Goal: Transaction & Acquisition: Purchase product/service

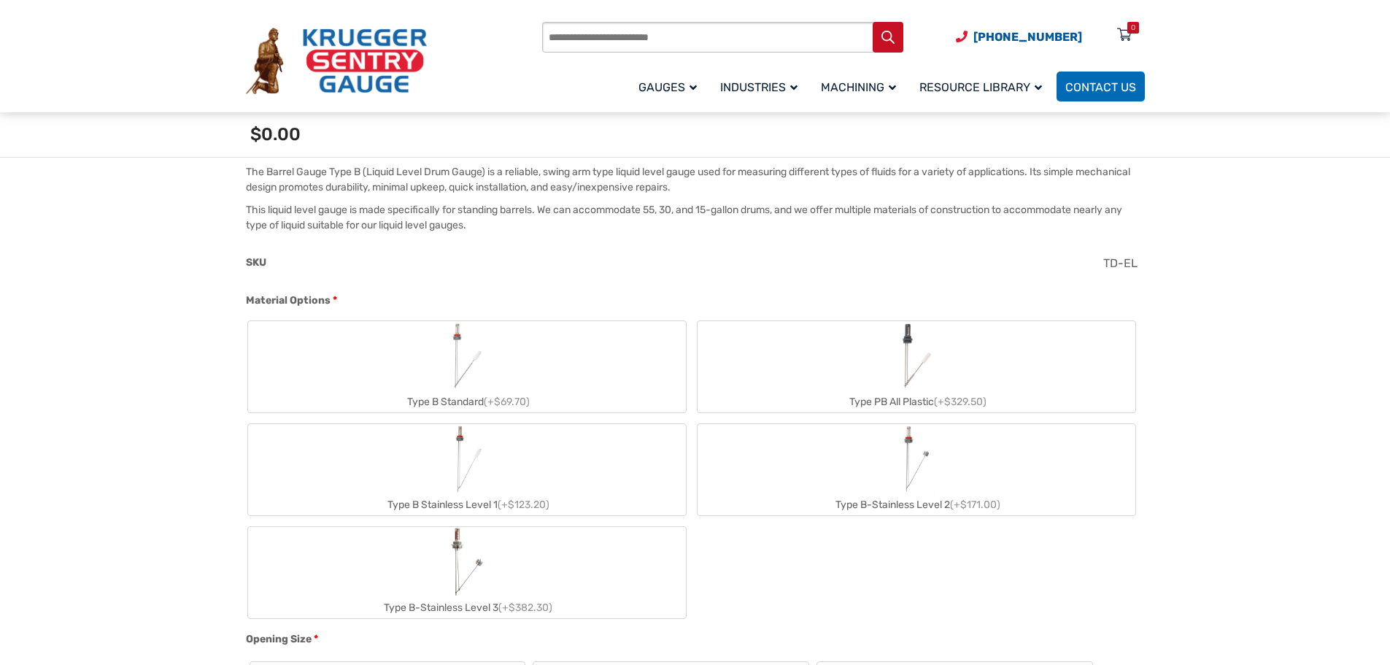
scroll to position [447, 0]
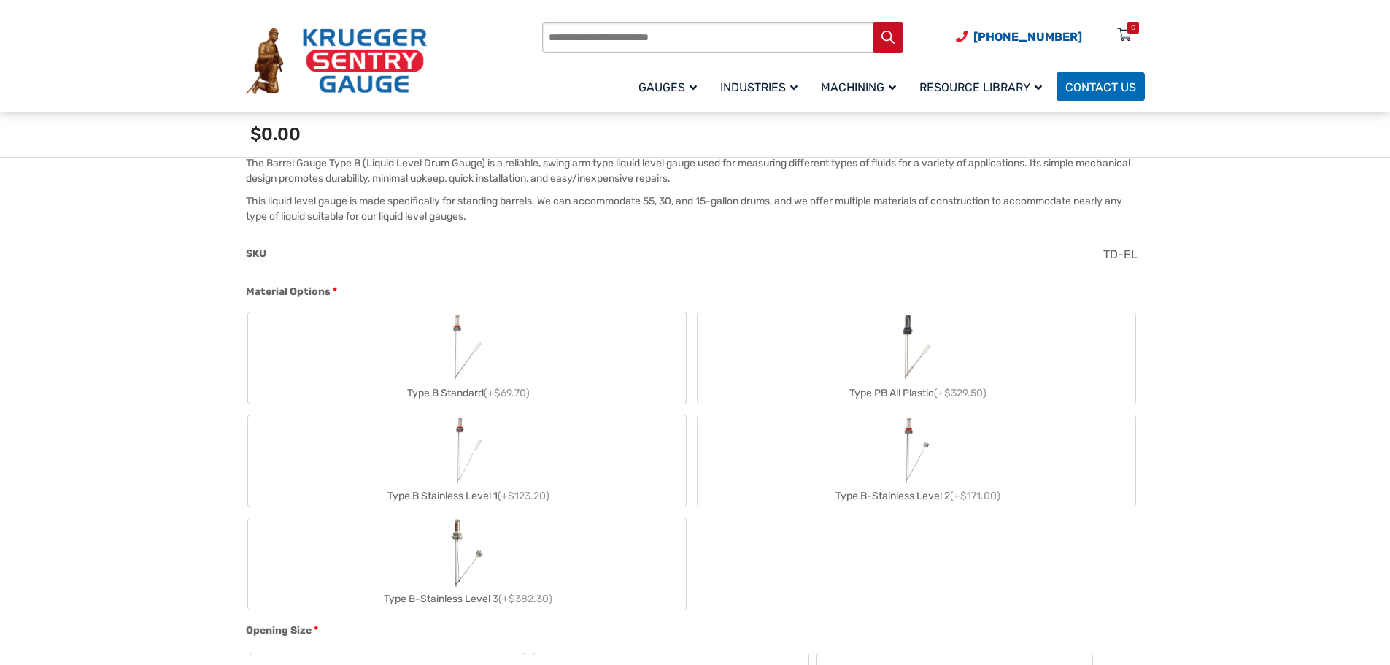
click at [466, 393] on div "Type B Standard (+$69.70)" at bounding box center [467, 392] width 438 height 21
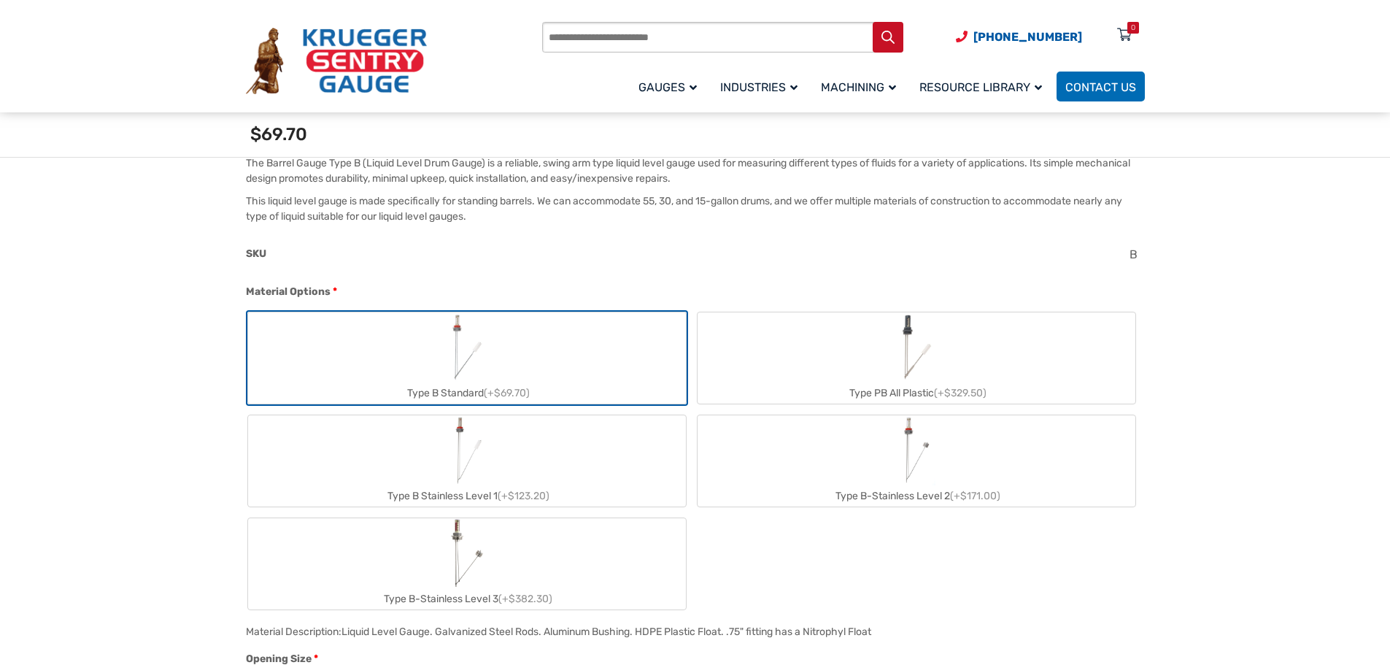
click at [487, 364] on img "Type B Standard" at bounding box center [467, 347] width 42 height 70
click at [477, 390] on div "Type B Standard (+$69.70)" at bounding box center [467, 392] width 438 height 21
click at [478, 390] on div "Type B Standard (+$69.70)" at bounding box center [467, 392] width 438 height 21
click at [555, 380] on label "Type B Standard (+$69.70)" at bounding box center [467, 357] width 438 height 91
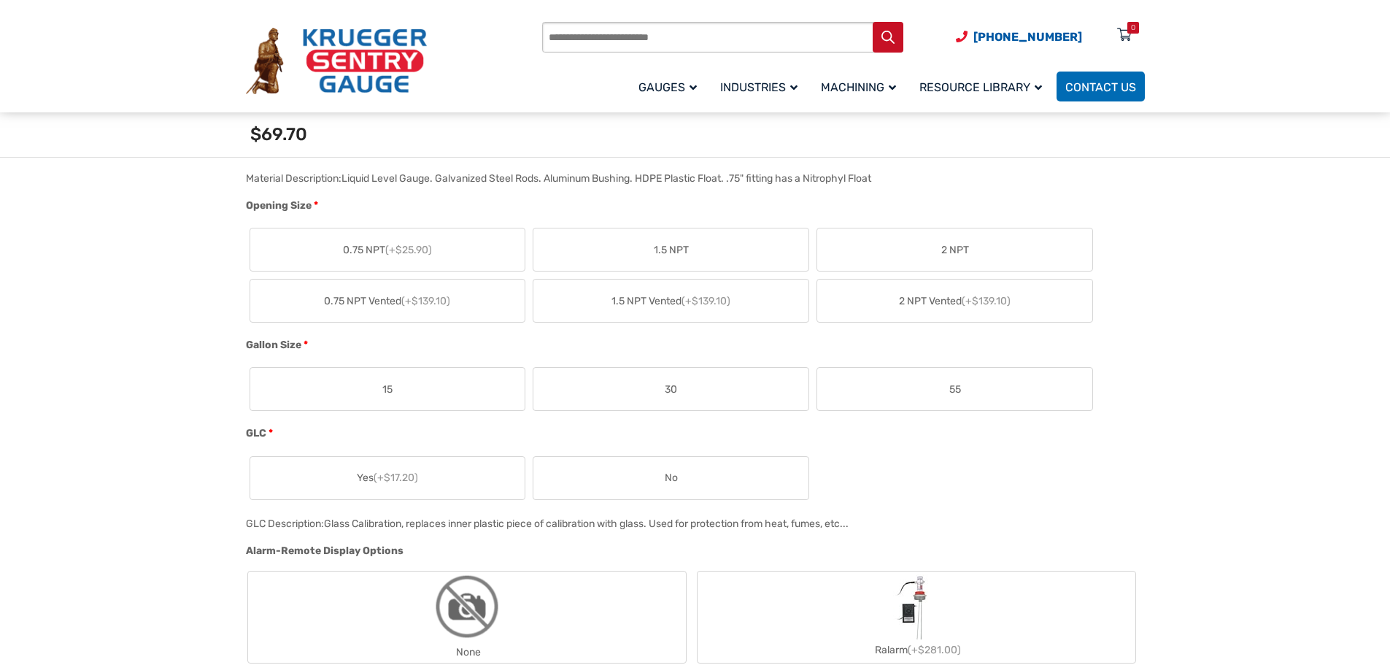
scroll to position [904, 0]
click at [349, 240] on span "0.75 NPT (+$25.90)" at bounding box center [387, 245] width 89 height 15
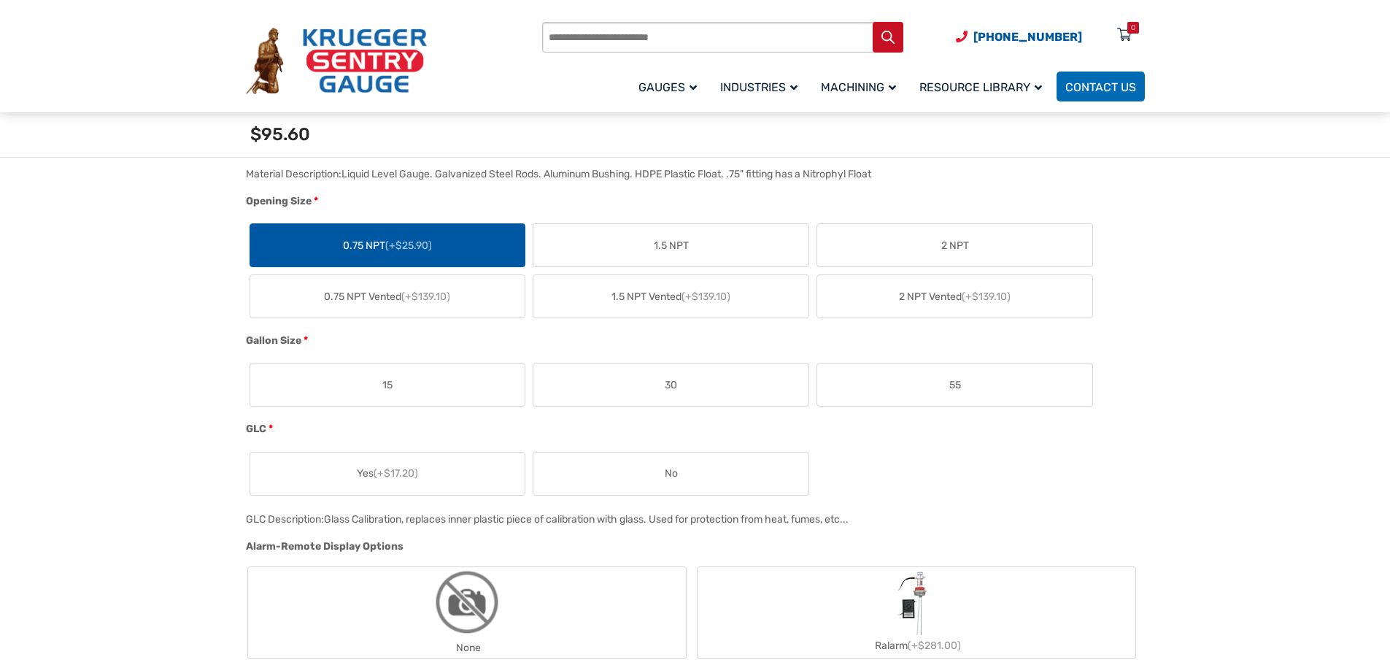
click at [653, 384] on label "30" at bounding box center [670, 384] width 275 height 42
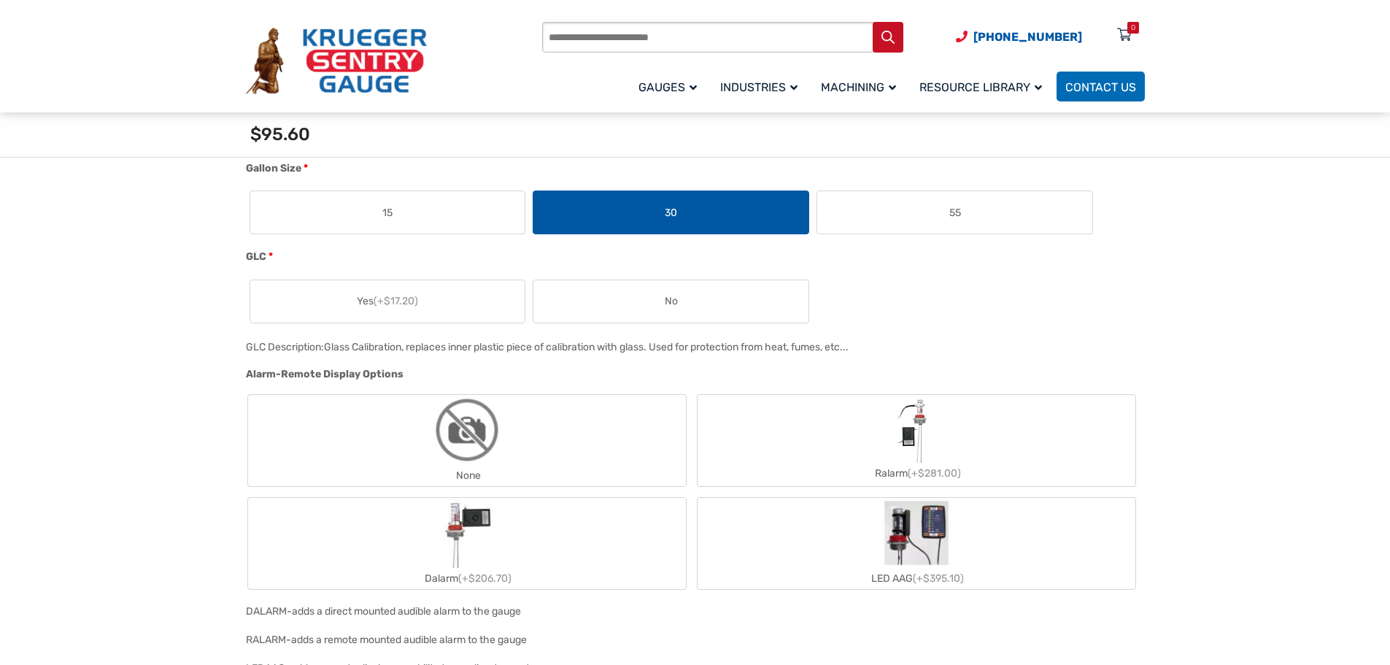
scroll to position [1086, 0]
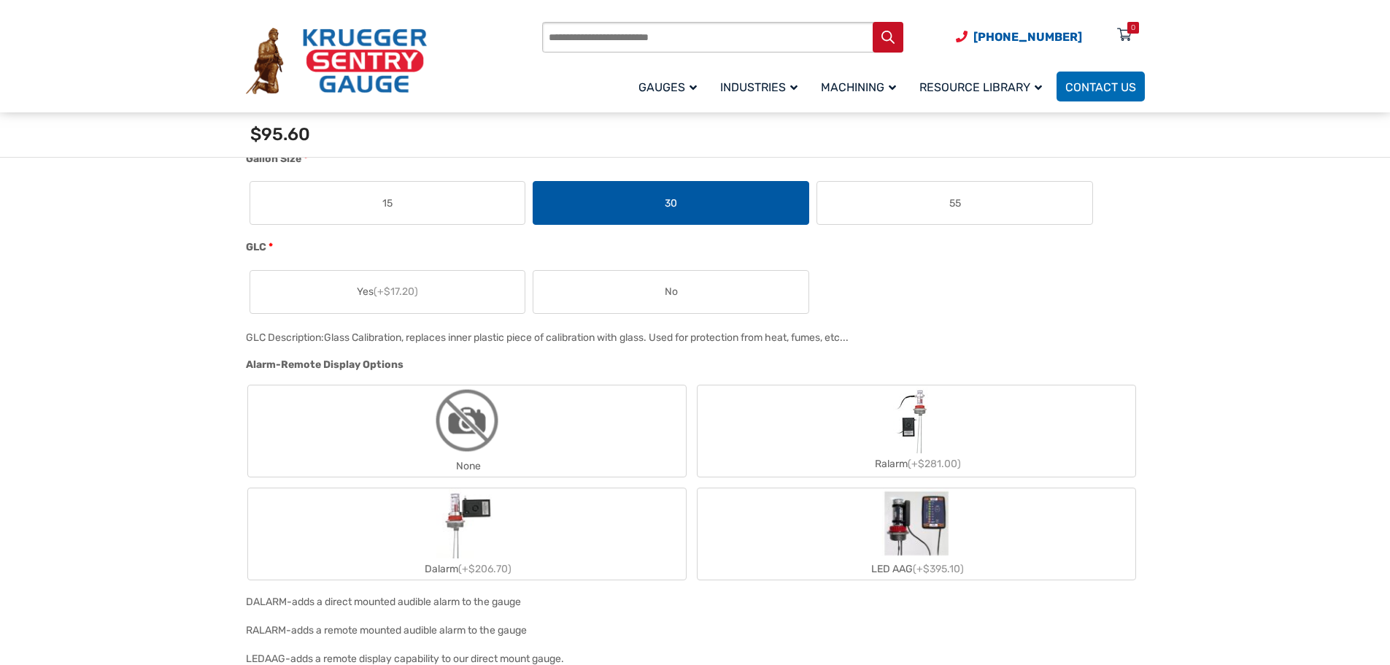
click at [678, 287] on label "No" at bounding box center [670, 292] width 275 height 42
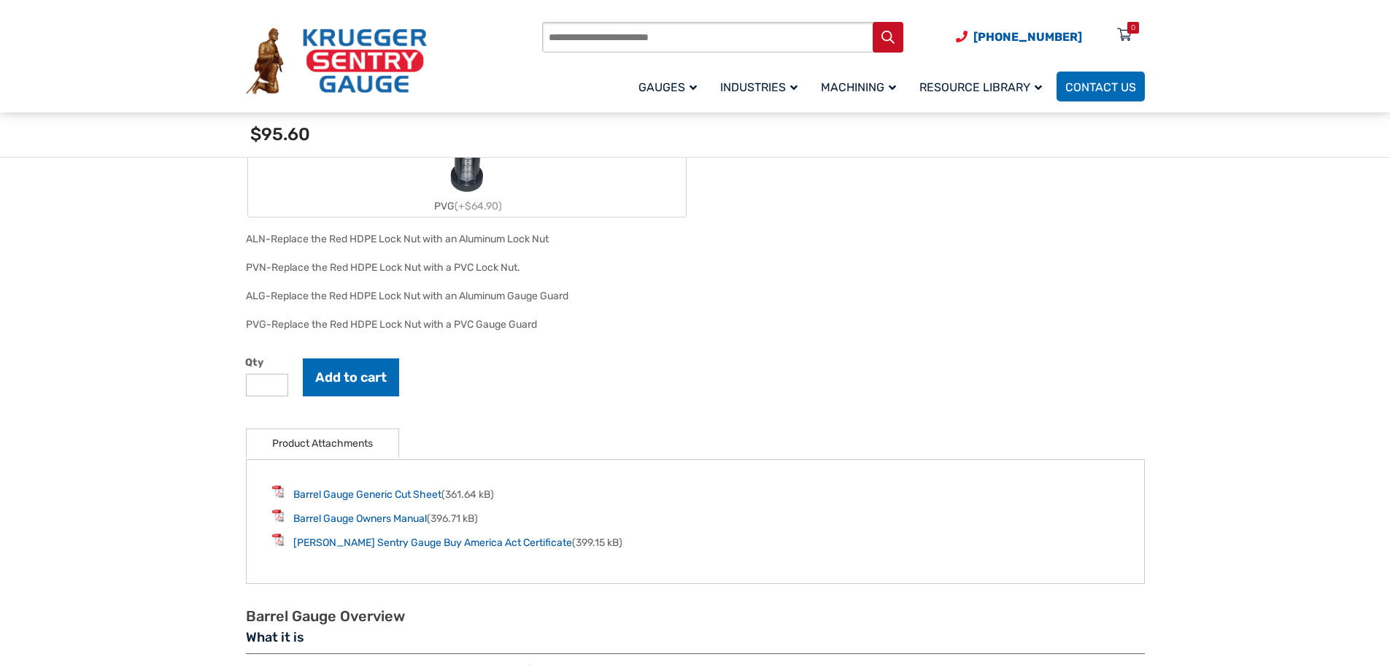
scroll to position [1867, 0]
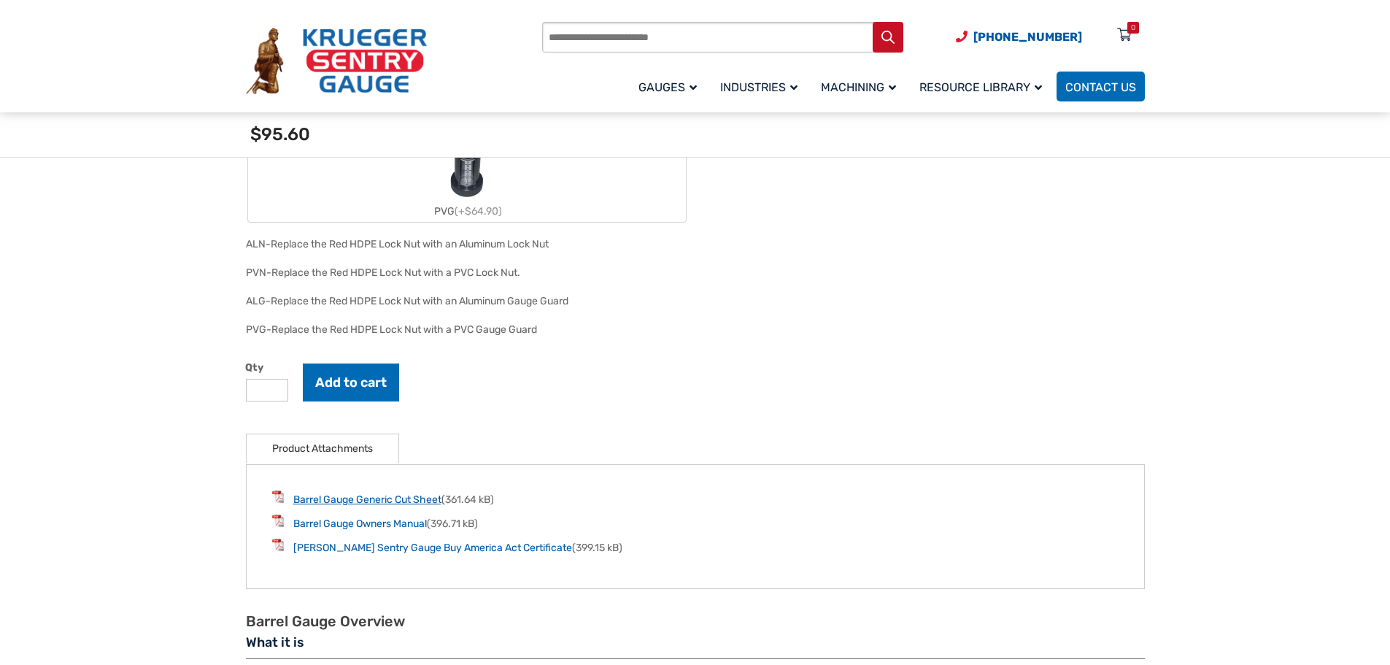
click at [397, 503] on link "Barrel Gauge Generic Cut Sheet" at bounding box center [367, 499] width 148 height 12
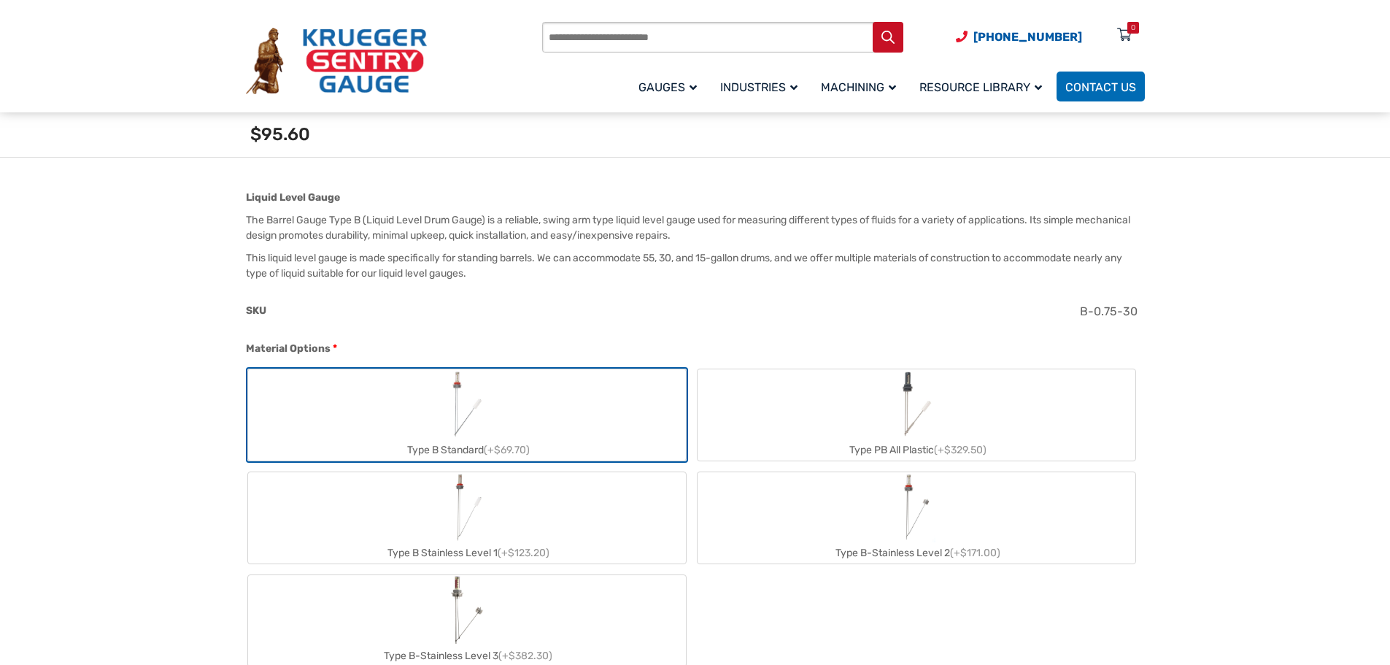
scroll to position [409, 0]
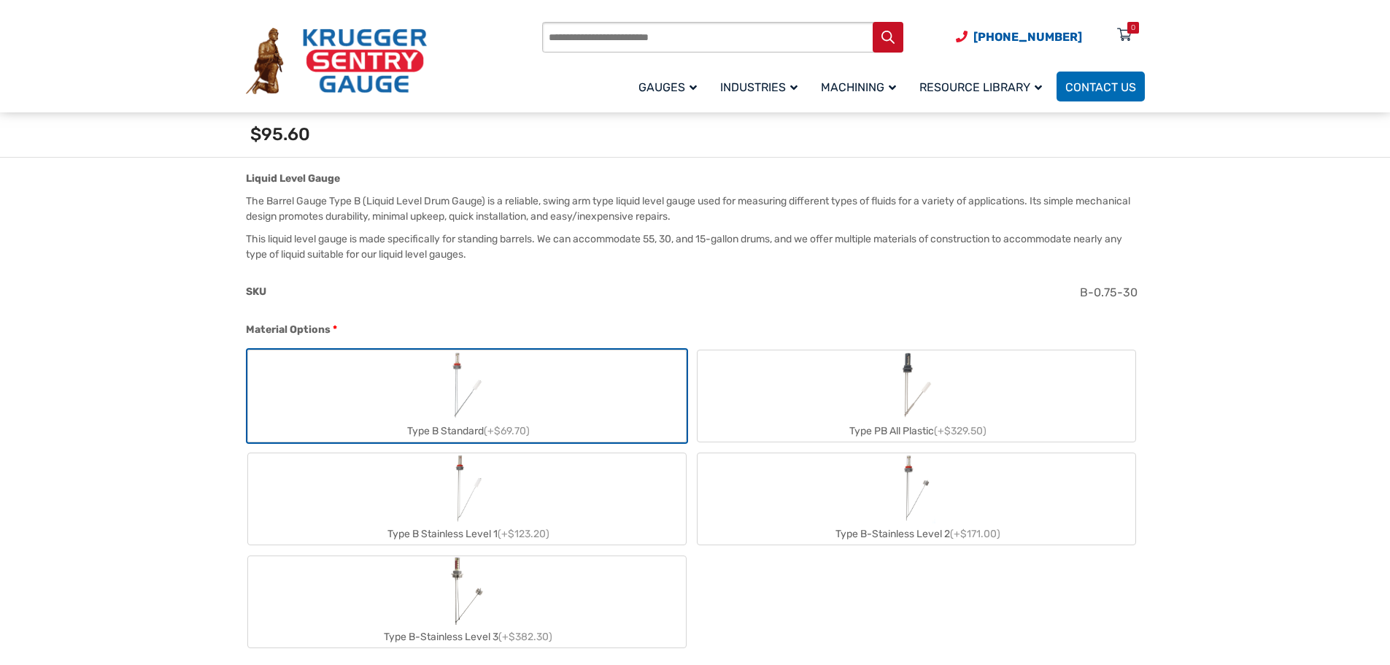
click at [465, 420] on div "Type B Standard (+$69.70)" at bounding box center [467, 430] width 438 height 21
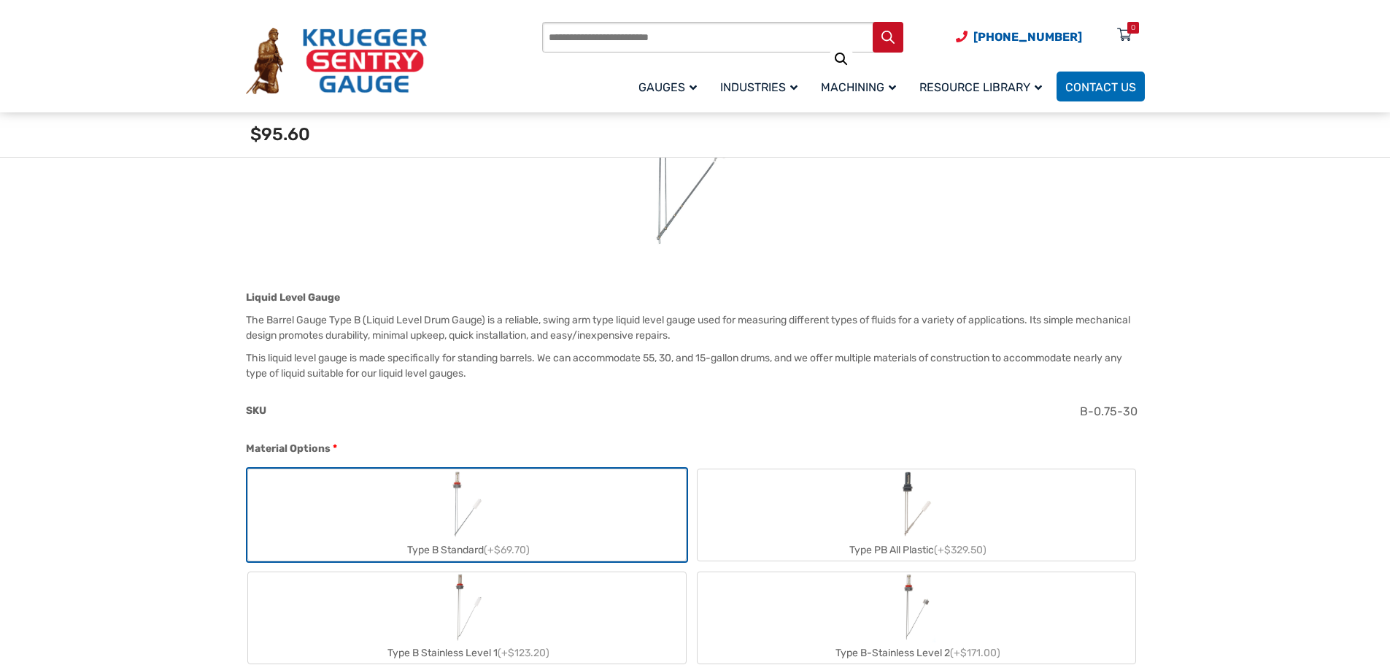
scroll to position [0, 0]
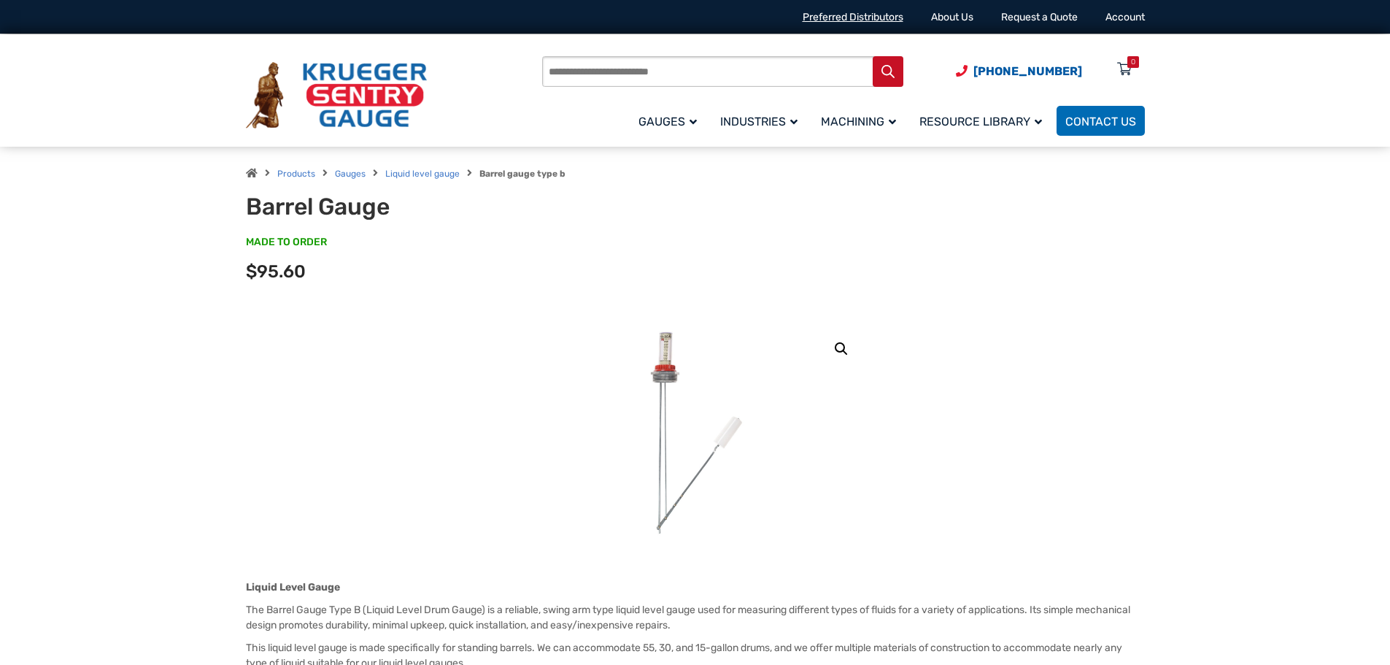
click at [844, 15] on link "Preferred Distributors" at bounding box center [853, 17] width 101 height 12
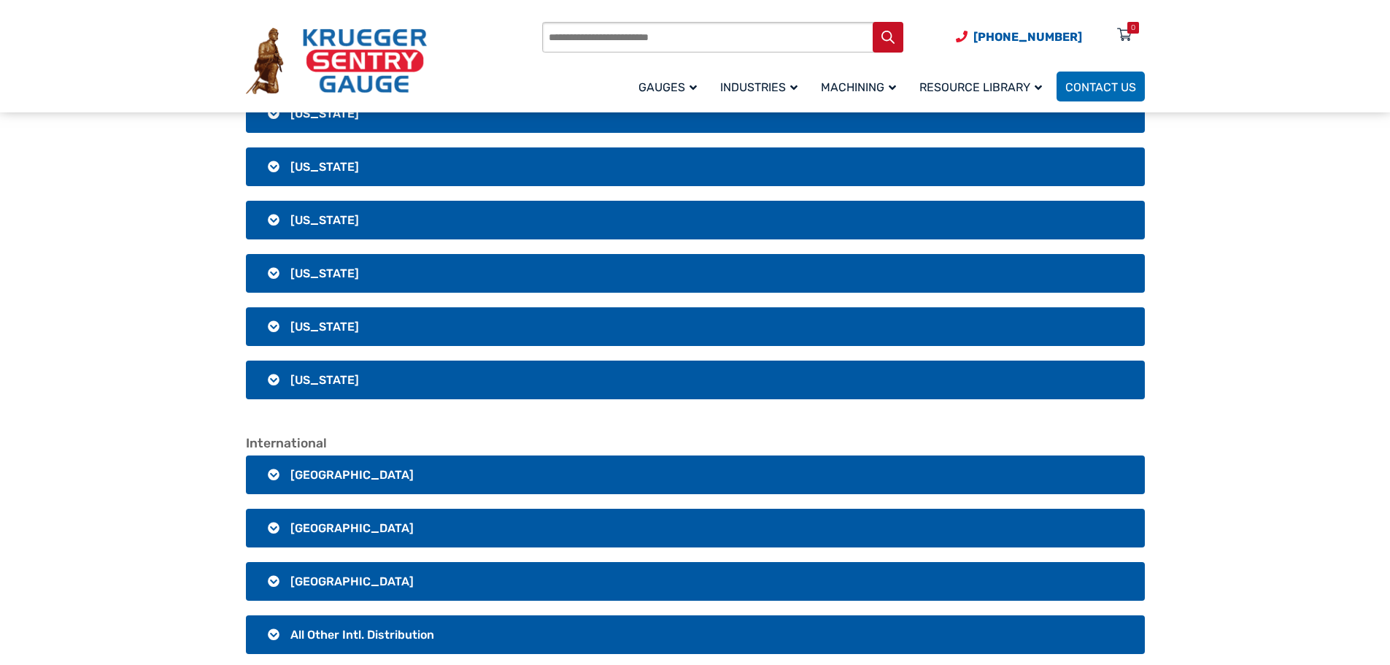
scroll to position [2662, 0]
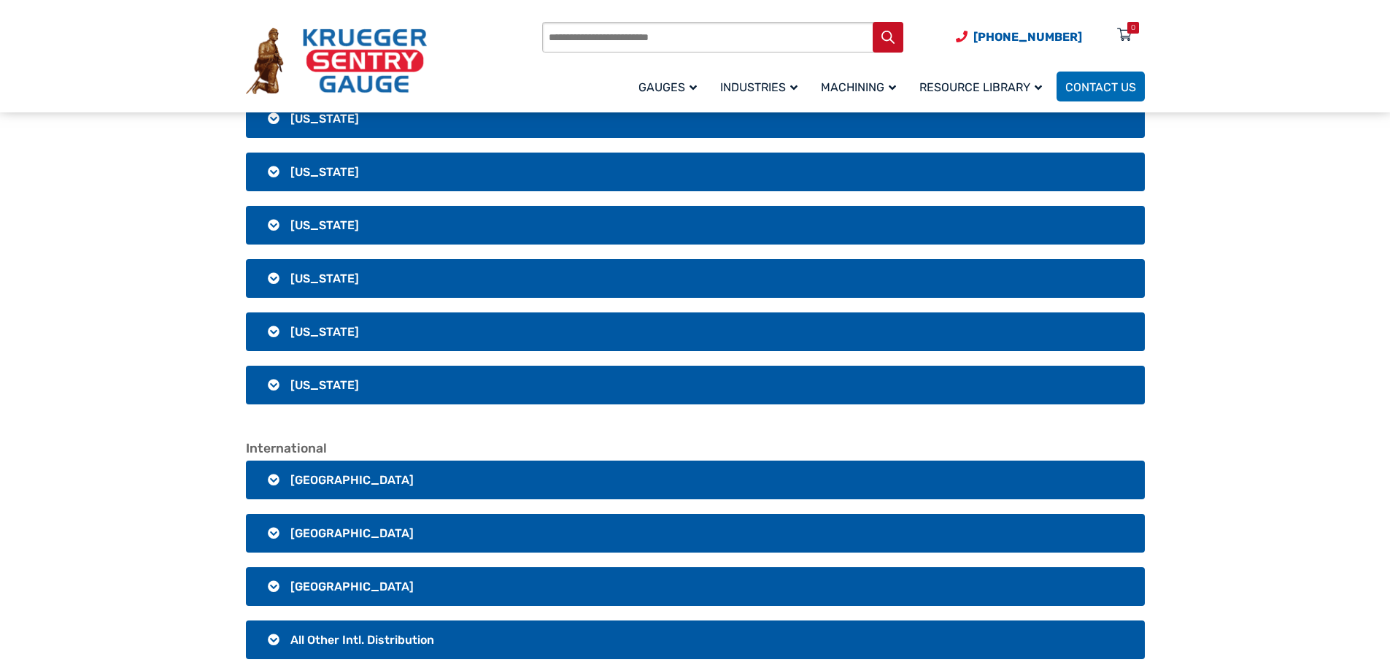
click at [548, 284] on h3 "[US_STATE]" at bounding box center [695, 278] width 899 height 39
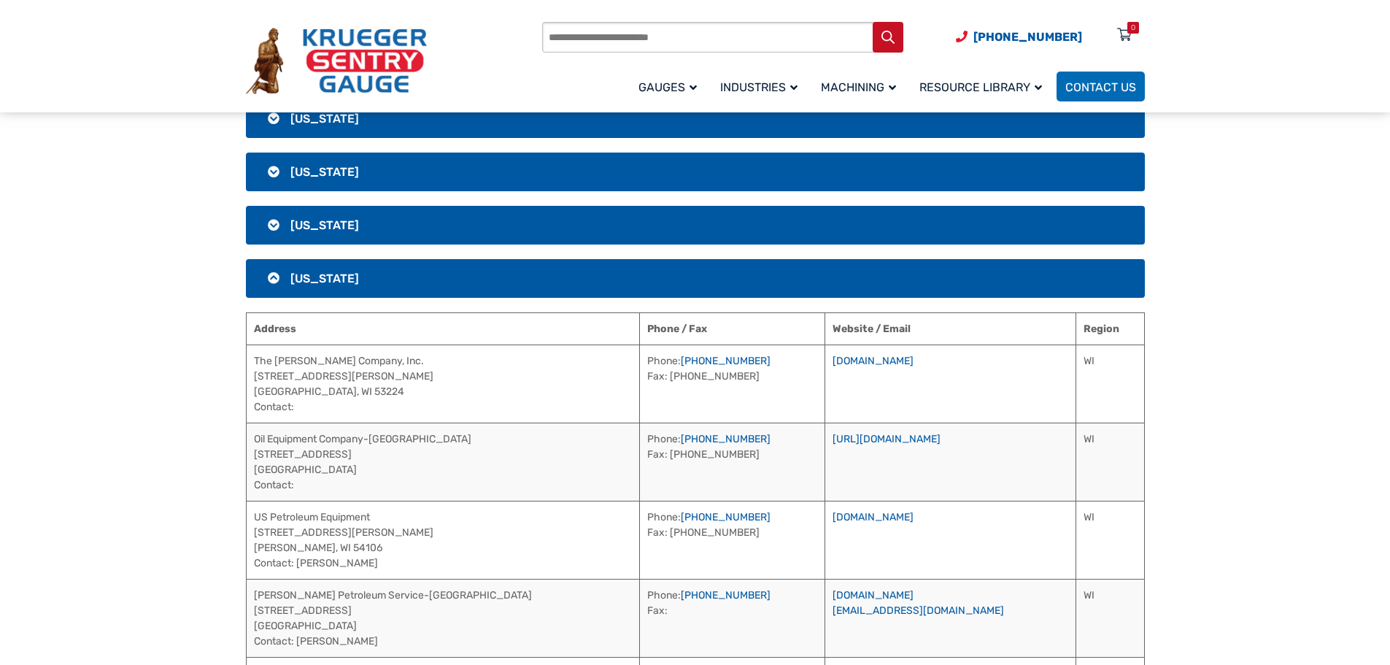
click at [563, 278] on h3 "[US_STATE]" at bounding box center [695, 278] width 899 height 39
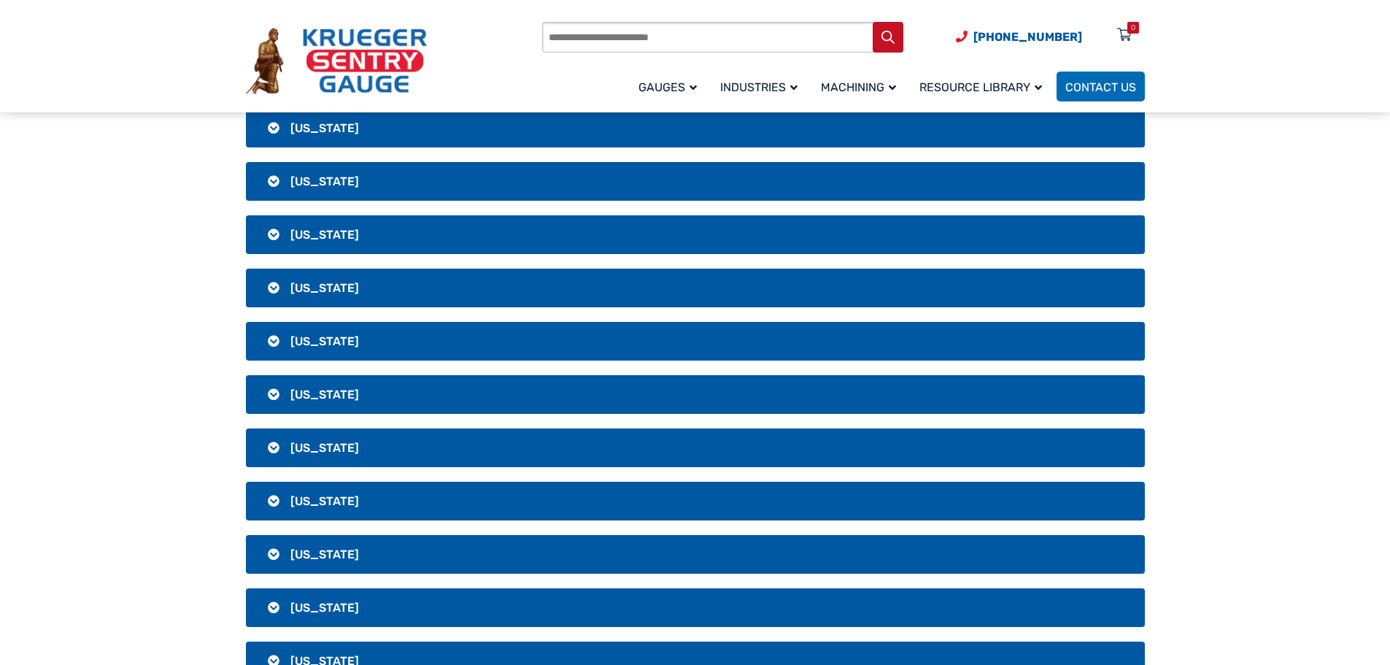
scroll to position [0, 0]
